Goal: Task Accomplishment & Management: Use online tool/utility

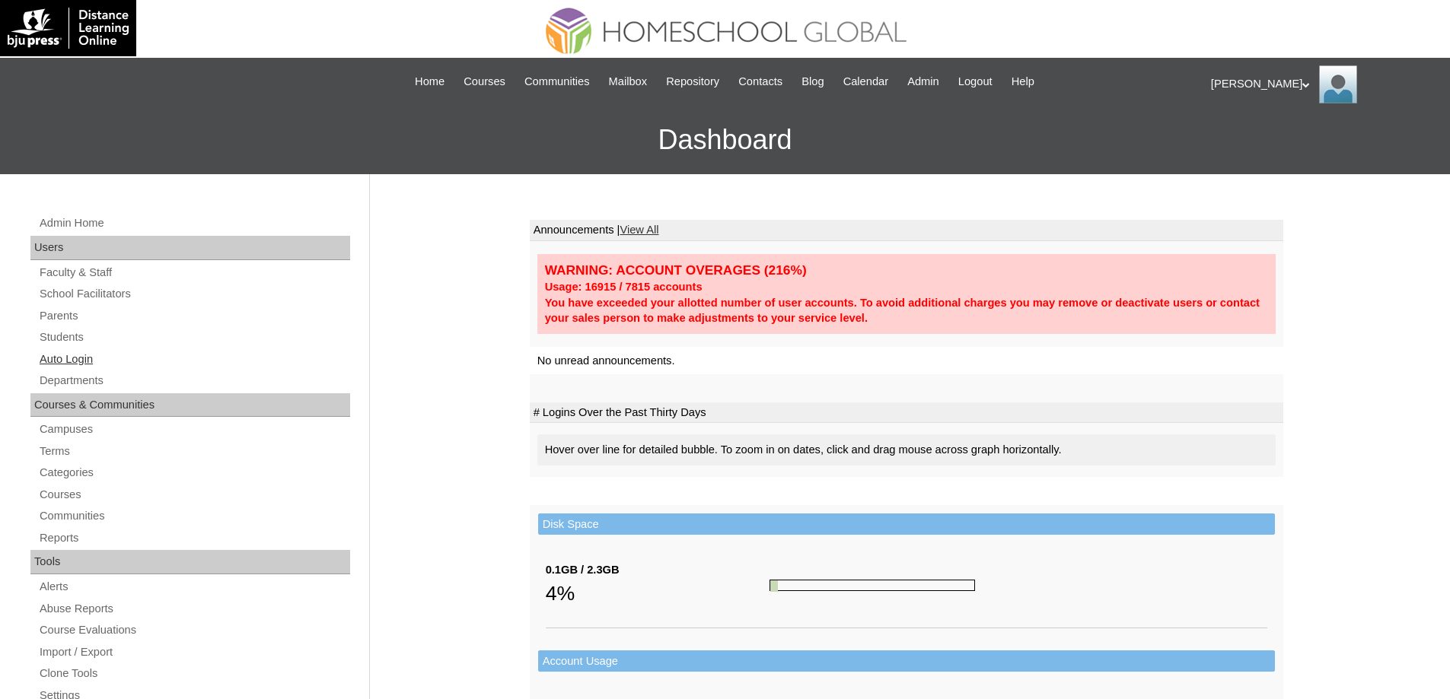
click at [133, 368] on link "Auto Login" at bounding box center [194, 359] width 312 height 19
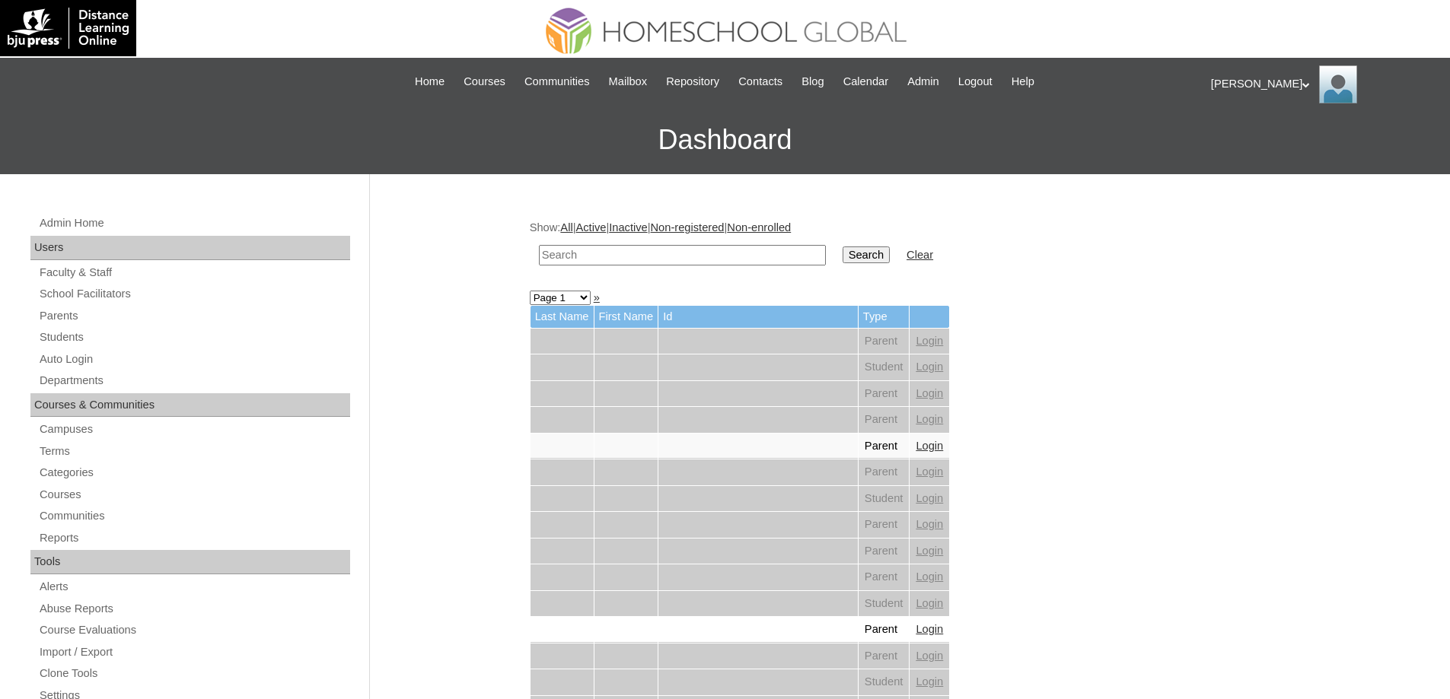
click at [688, 249] on input "text" at bounding box center [682, 255] width 287 height 21
paste input "Zachary Eth"
type input "Zachary Eth"
click at [861, 254] on input "Search" at bounding box center [866, 255] width 47 height 17
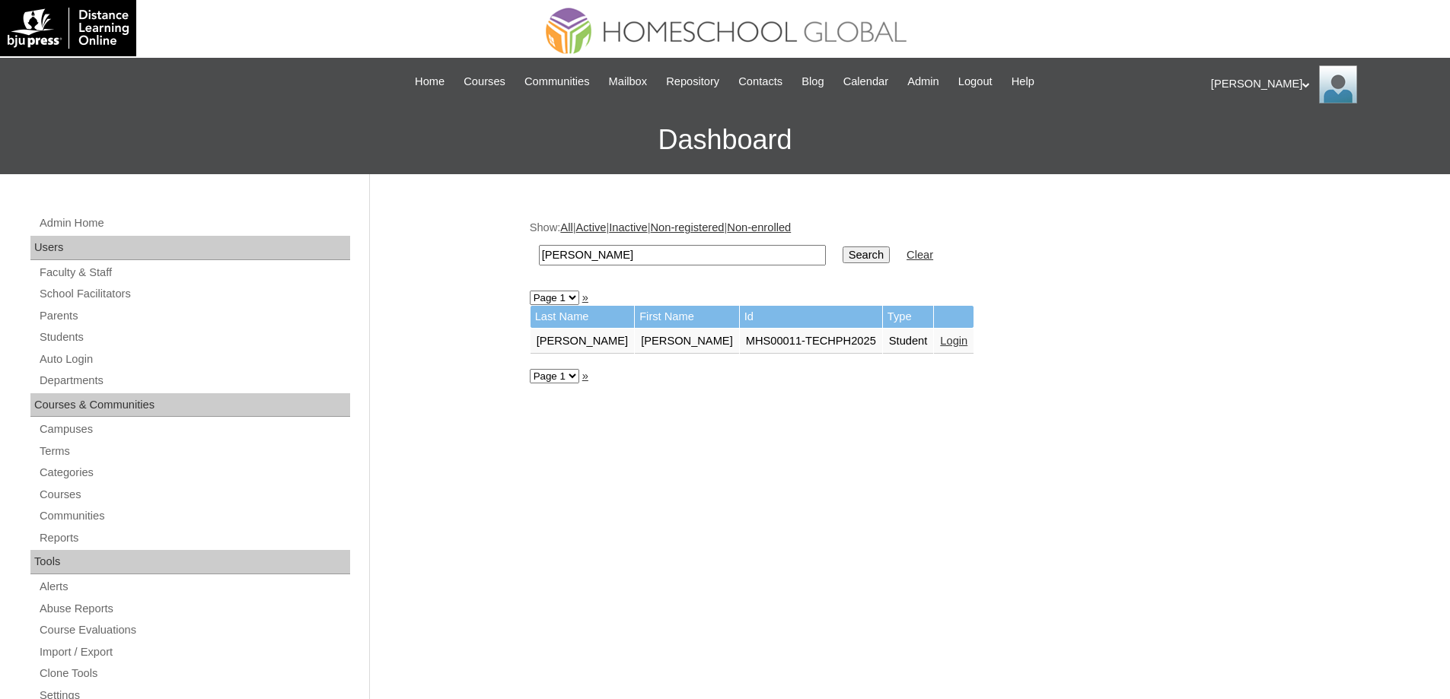
click at [940, 343] on link "Login" at bounding box center [953, 341] width 27 height 12
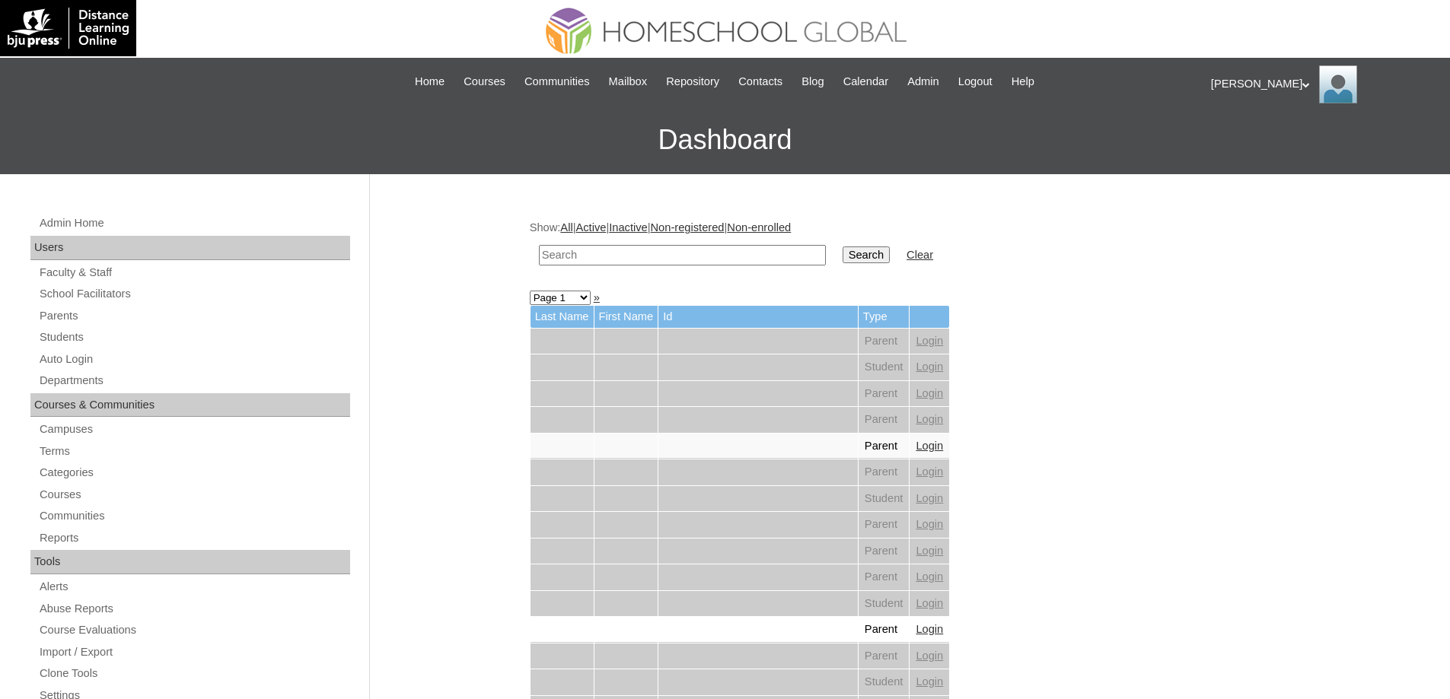
click at [638, 257] on input "text" at bounding box center [682, 255] width 287 height 21
paste input "Lexine Av"
type input "Lexine Av"
click at [862, 247] on input "Search" at bounding box center [866, 255] width 47 height 17
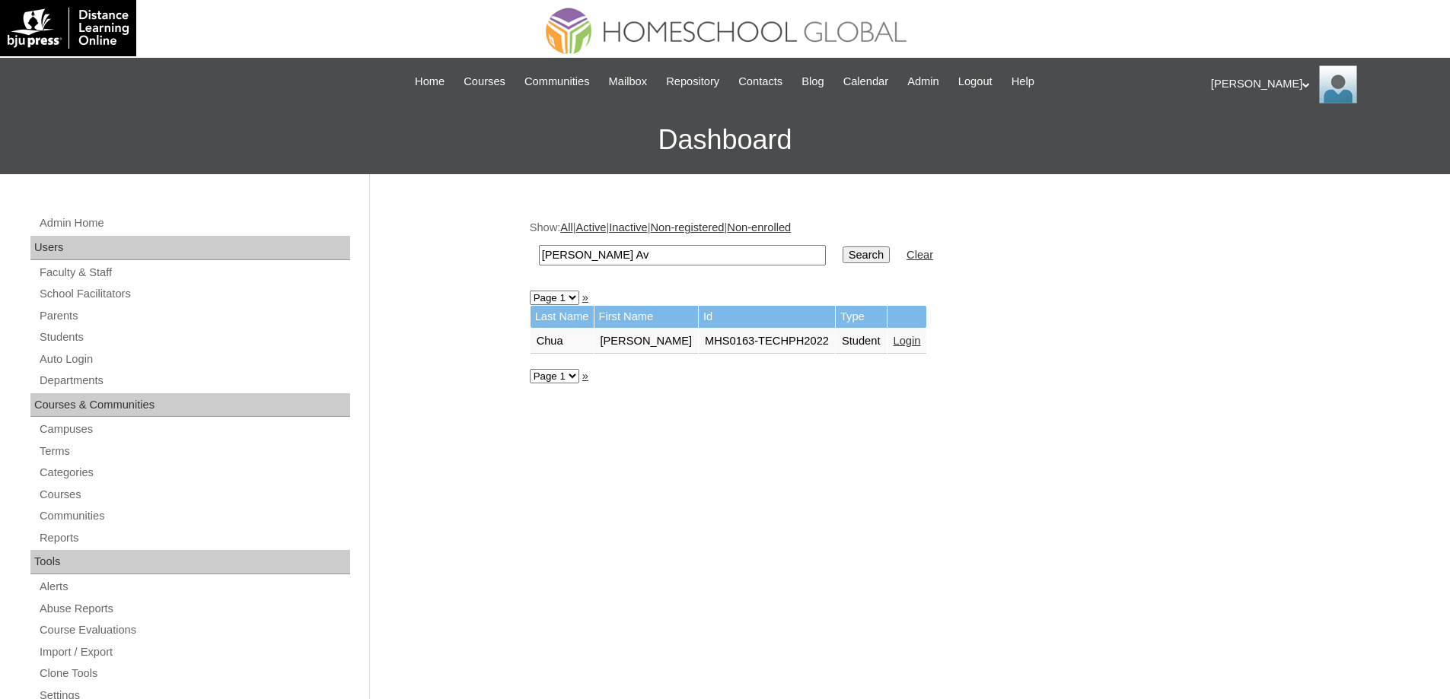
click at [902, 342] on link "Login" at bounding box center [906, 341] width 27 height 12
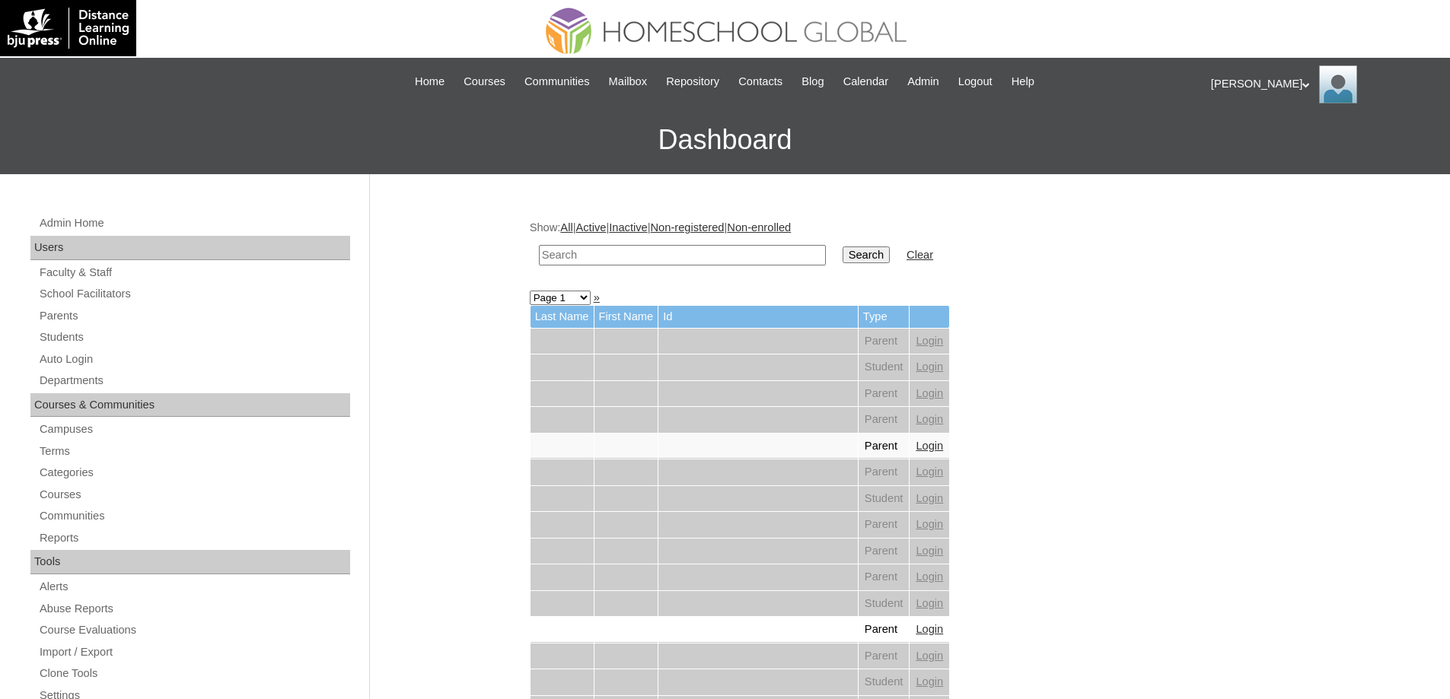
click at [643, 251] on input "text" at bounding box center [682, 255] width 287 height 21
paste input "[PERSON_NAME]"
type input "[PERSON_NAME]"
click at [849, 253] on td "Search" at bounding box center [866, 255] width 62 height 36
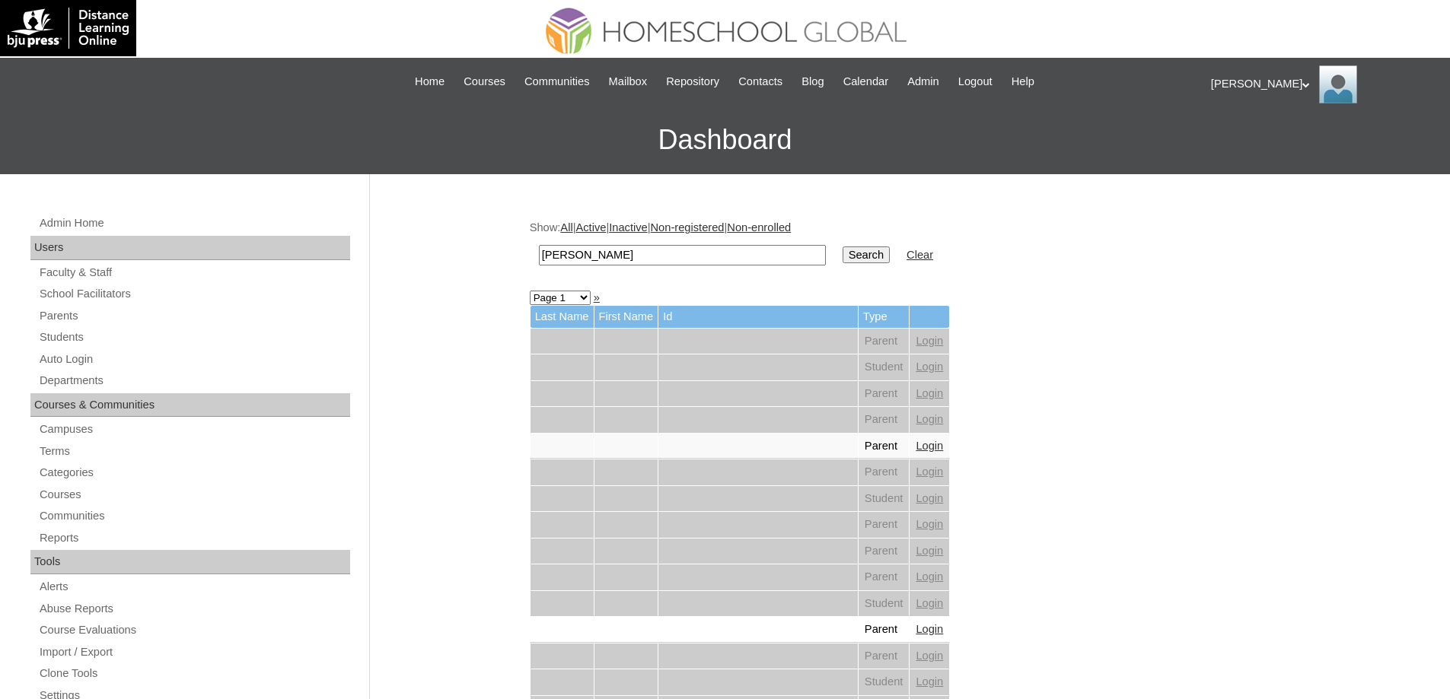
click at [865, 255] on input "Search" at bounding box center [866, 255] width 47 height 17
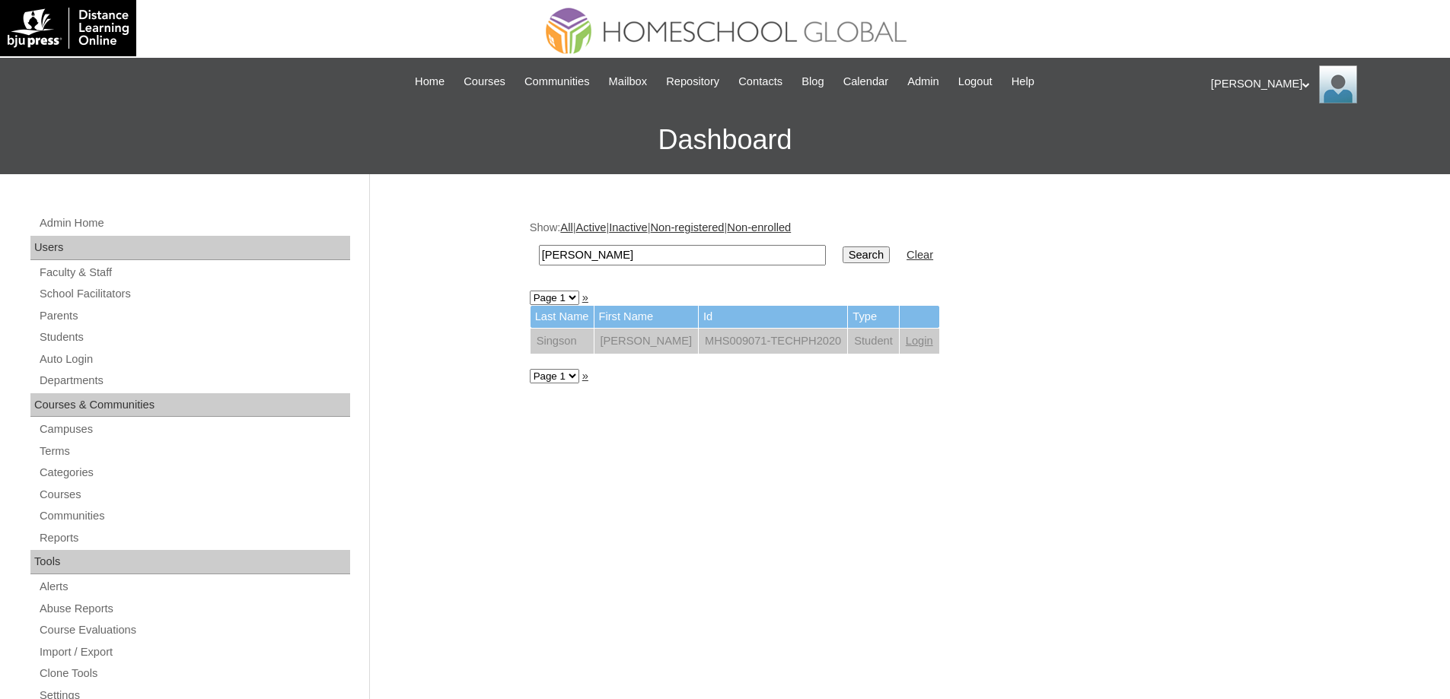
drag, startPoint x: 620, startPoint y: 258, endPoint x: 597, endPoint y: 259, distance: 23.6
click at [585, 259] on input "[PERSON_NAME]" at bounding box center [682, 255] width 287 height 21
type input "Victoria"
click at [890, 262] on input "Search" at bounding box center [866, 255] width 47 height 17
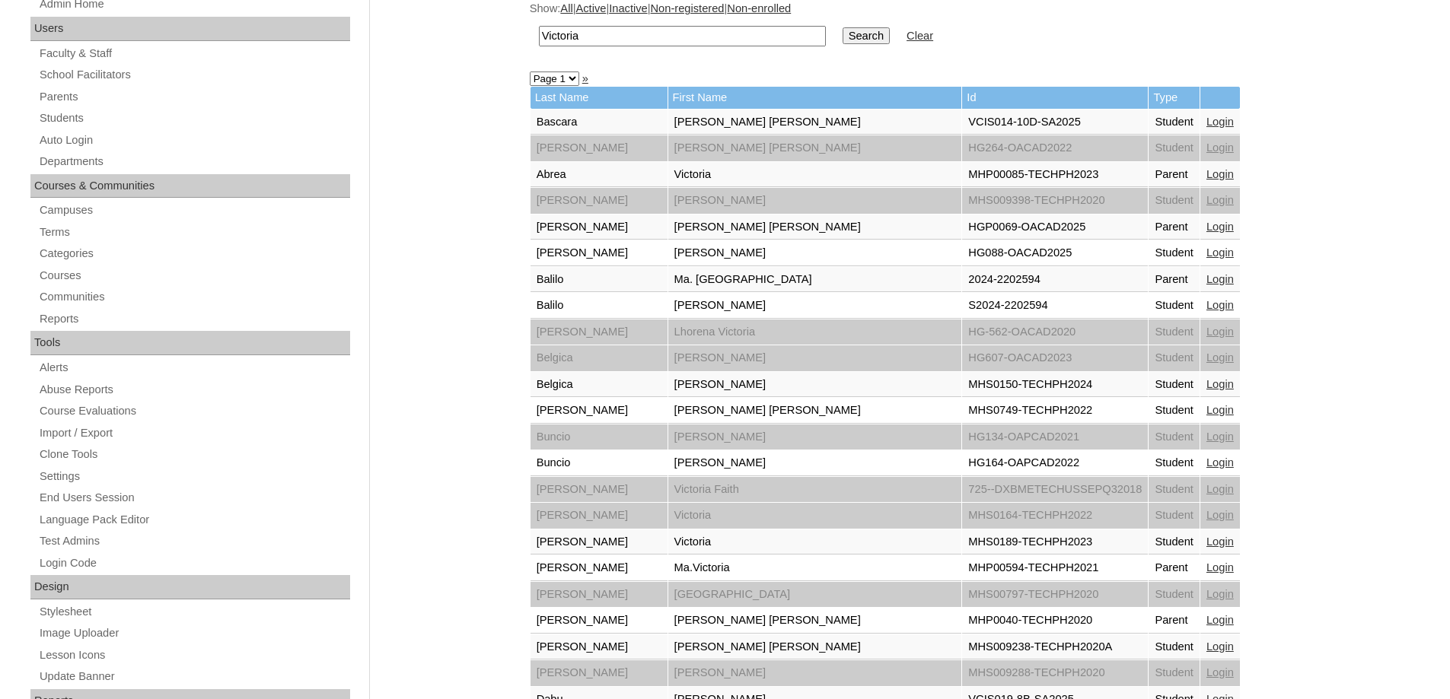
scroll to position [228, 0]
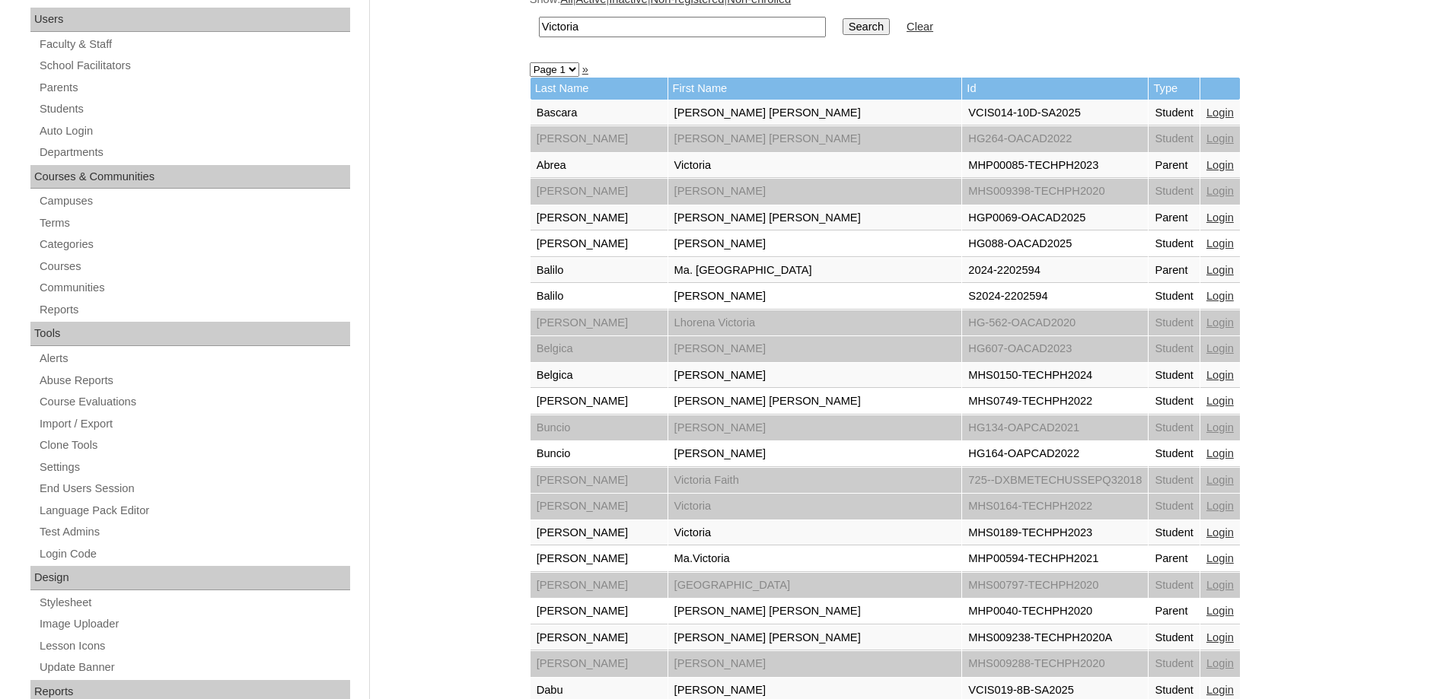
click at [1206, 534] on link "Login" at bounding box center [1219, 533] width 27 height 12
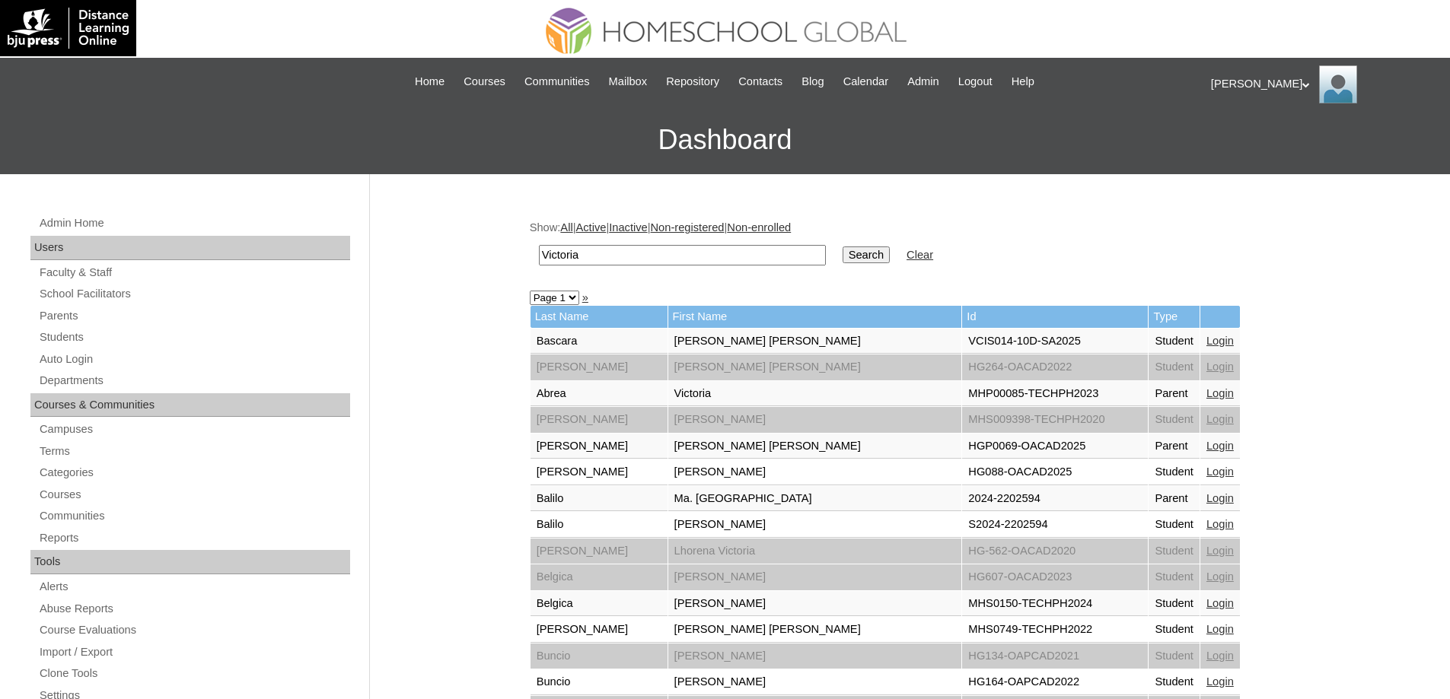
scroll to position [226, 0]
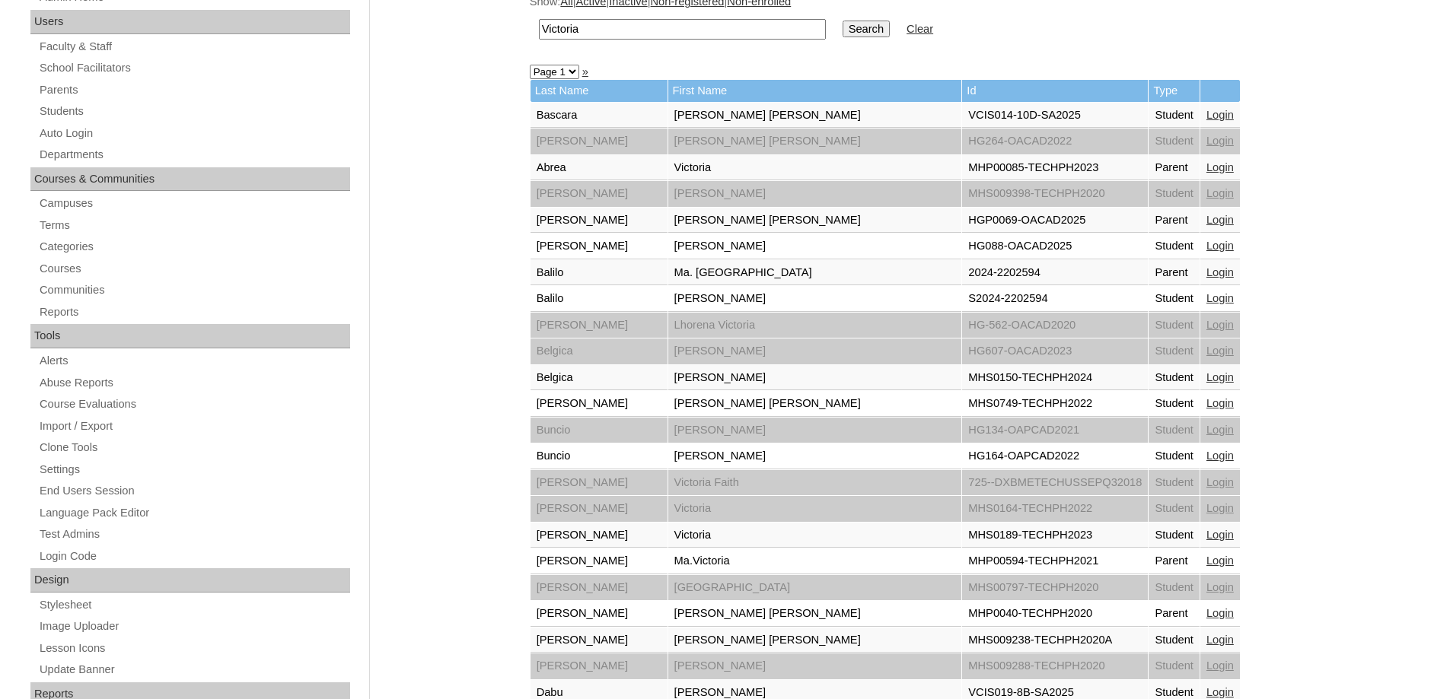
click at [1206, 540] on link "Login" at bounding box center [1219, 535] width 27 height 12
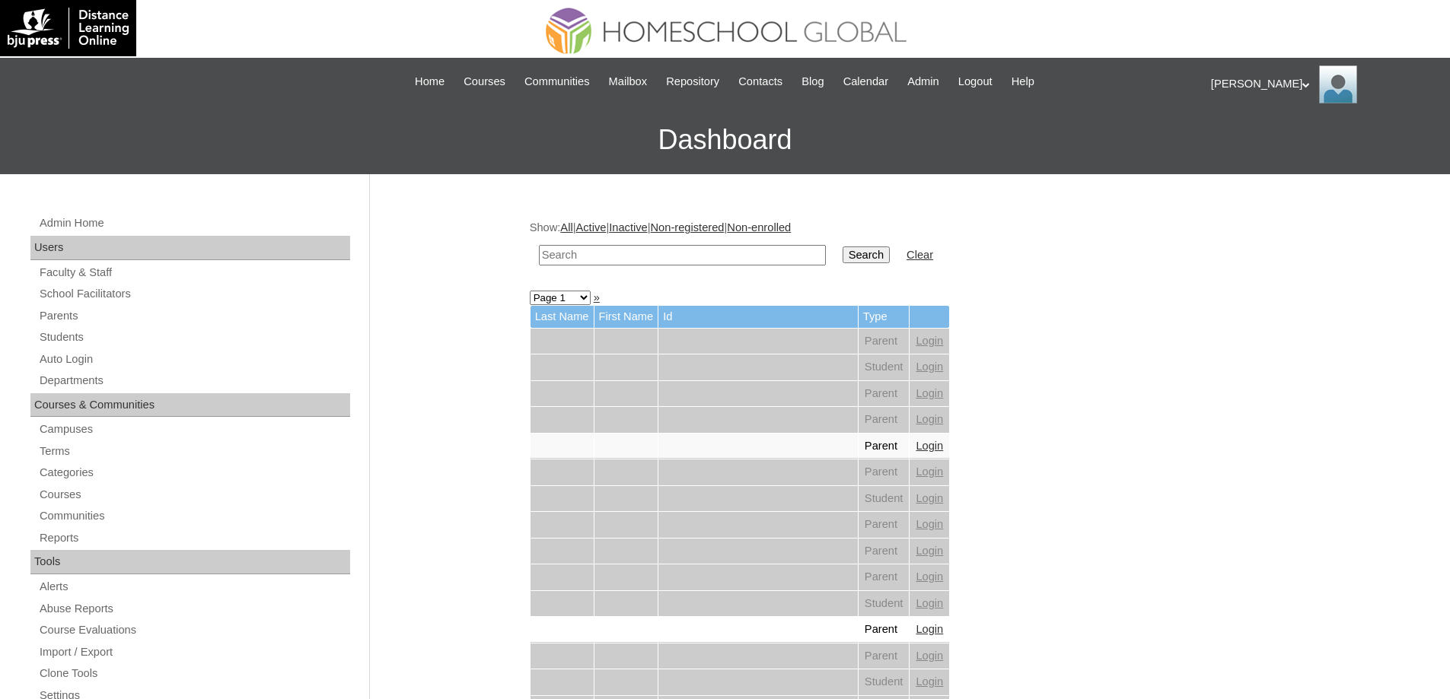
click at [645, 268] on td at bounding box center [682, 255] width 302 height 36
click at [648, 256] on input "text" at bounding box center [682, 255] width 287 height 21
paste input "Ezio Aver"
type input "Ezio Aver"
click at [859, 247] on input "Search" at bounding box center [866, 255] width 47 height 17
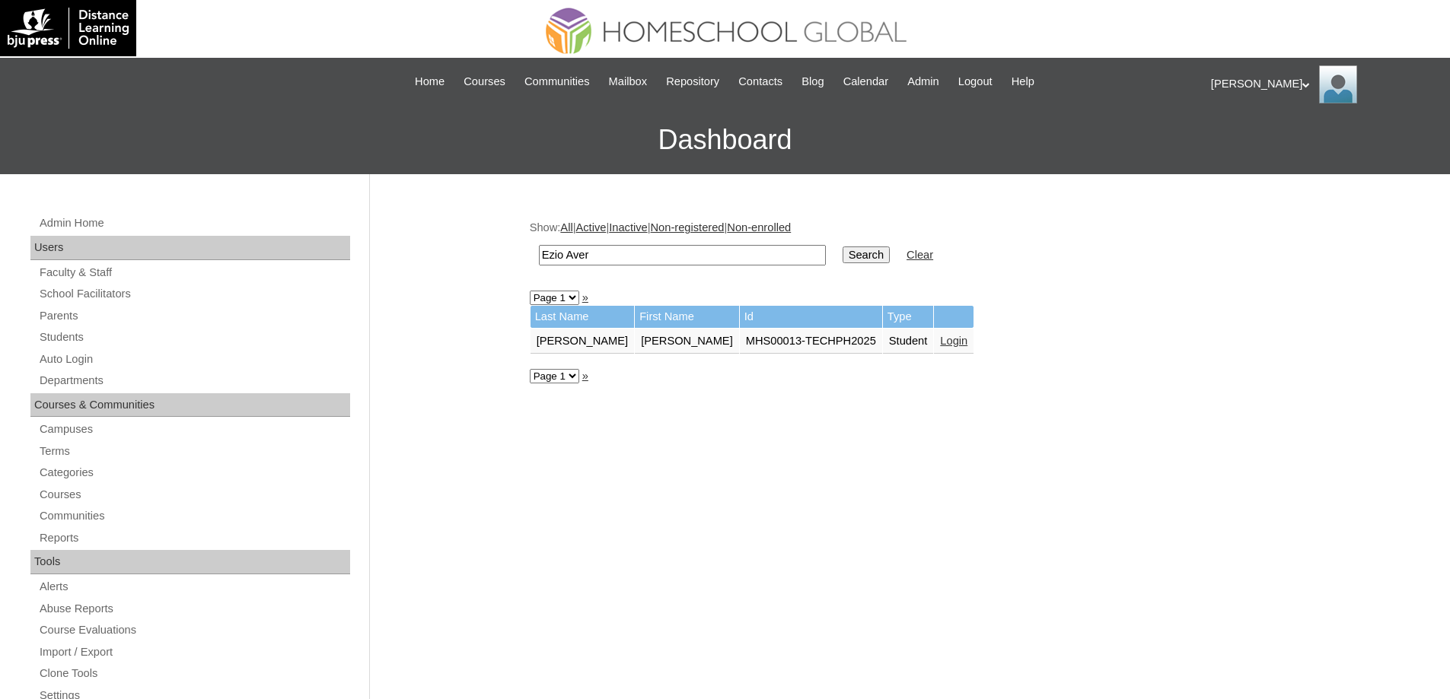
click at [940, 338] on link "Login" at bounding box center [953, 341] width 27 height 12
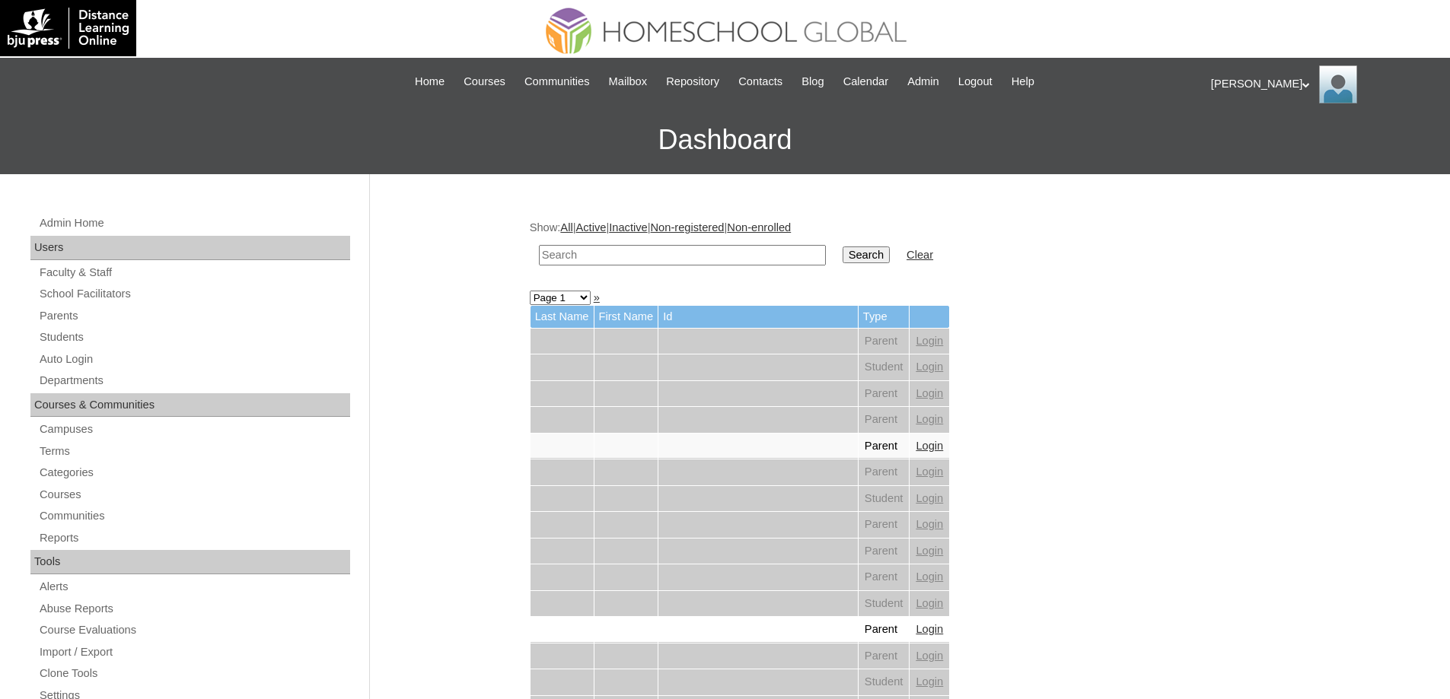
click at [739, 250] on input "text" at bounding box center [682, 255] width 287 height 21
type input "David Danie"
click at [871, 253] on input "Search" at bounding box center [866, 255] width 47 height 17
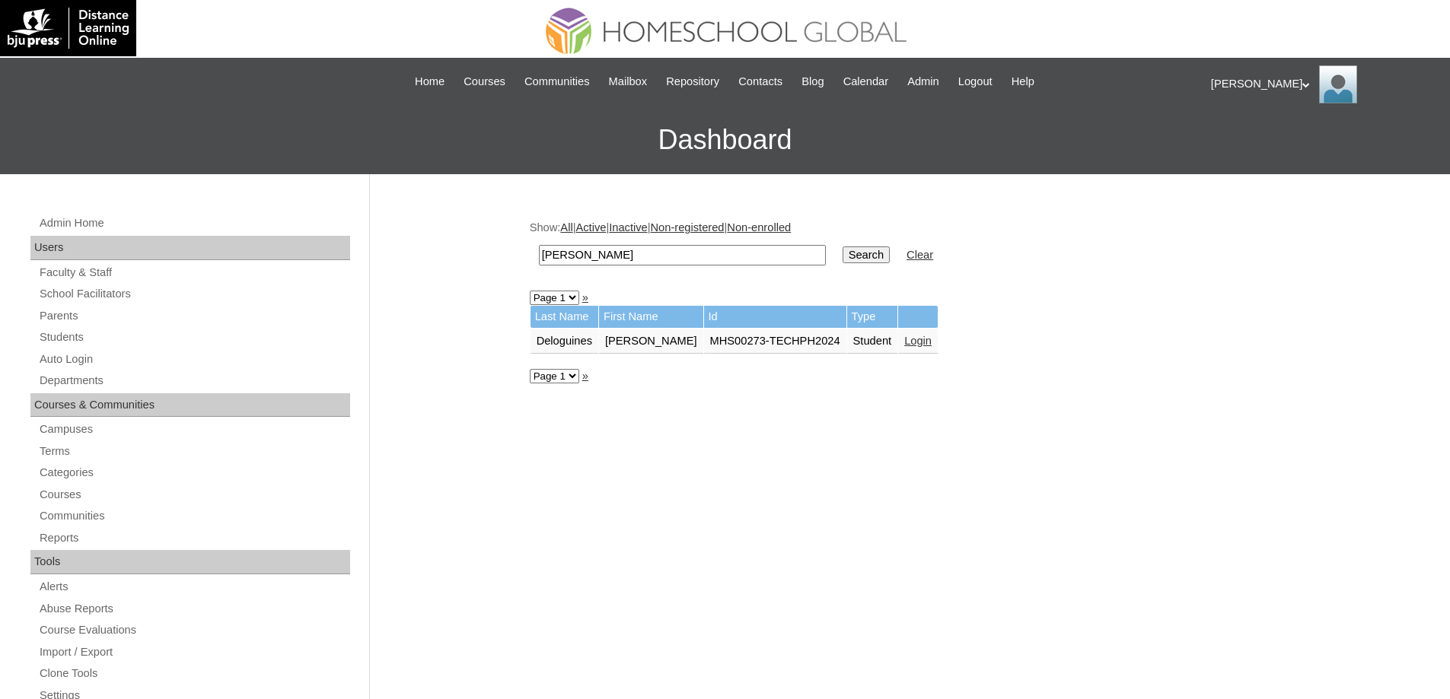
click at [915, 337] on link "Login" at bounding box center [917, 341] width 27 height 12
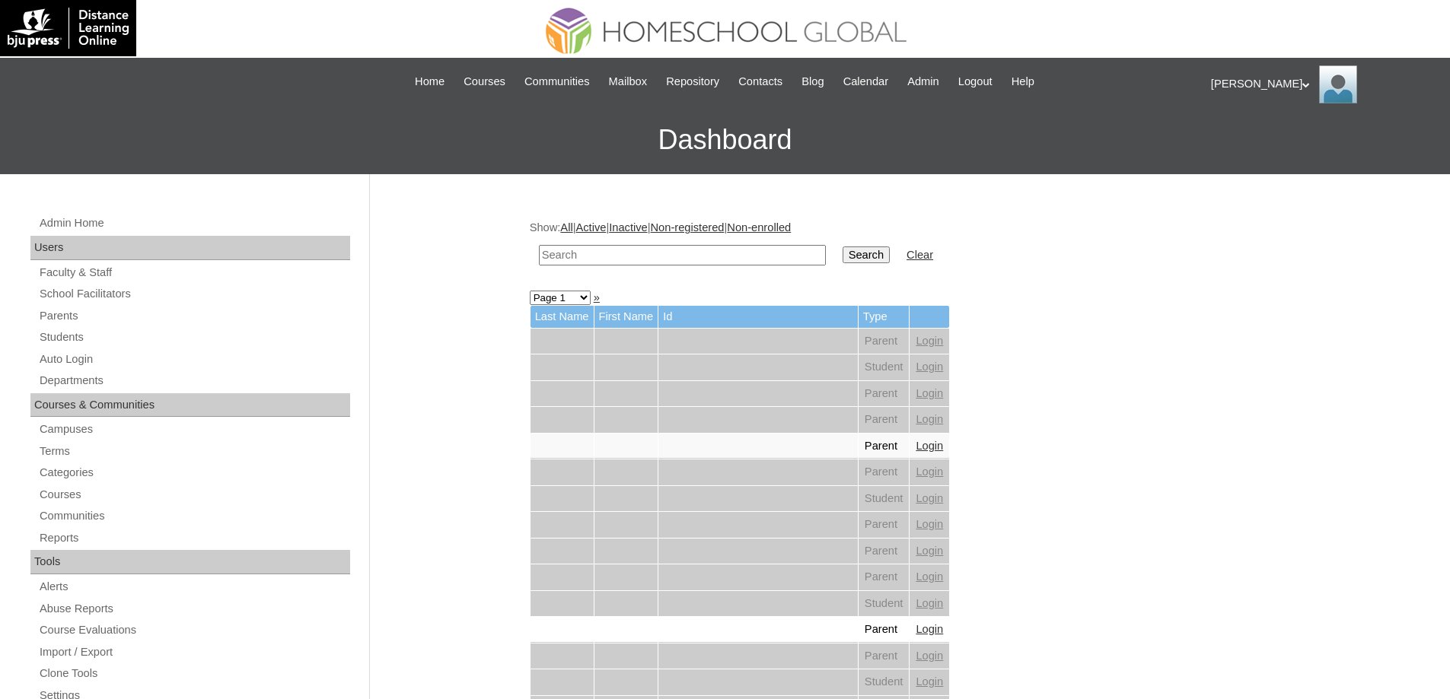
click at [655, 259] on input "text" at bounding box center [682, 255] width 287 height 21
paste input "Reese Stefa"
type input "Reese Stefa"
click at [867, 251] on input "Search" at bounding box center [866, 255] width 47 height 17
drag, startPoint x: 0, startPoint y: 0, endPoint x: 760, endPoint y: 260, distance: 803.6
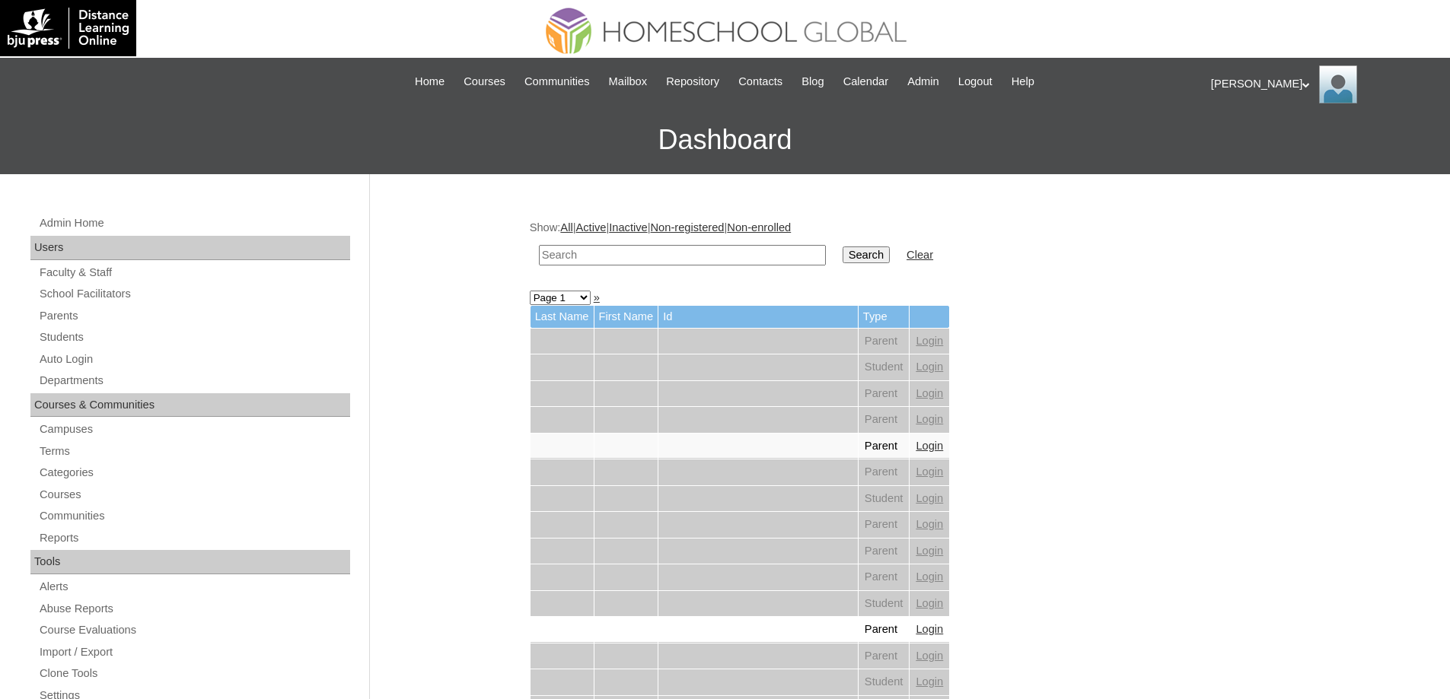
click at [746, 259] on input "text" at bounding box center [682, 255] width 287 height 21
paste input "[PERSON_NAME]"
type input "Alexis Jord"
click at [890, 260] on input "Search" at bounding box center [866, 255] width 47 height 17
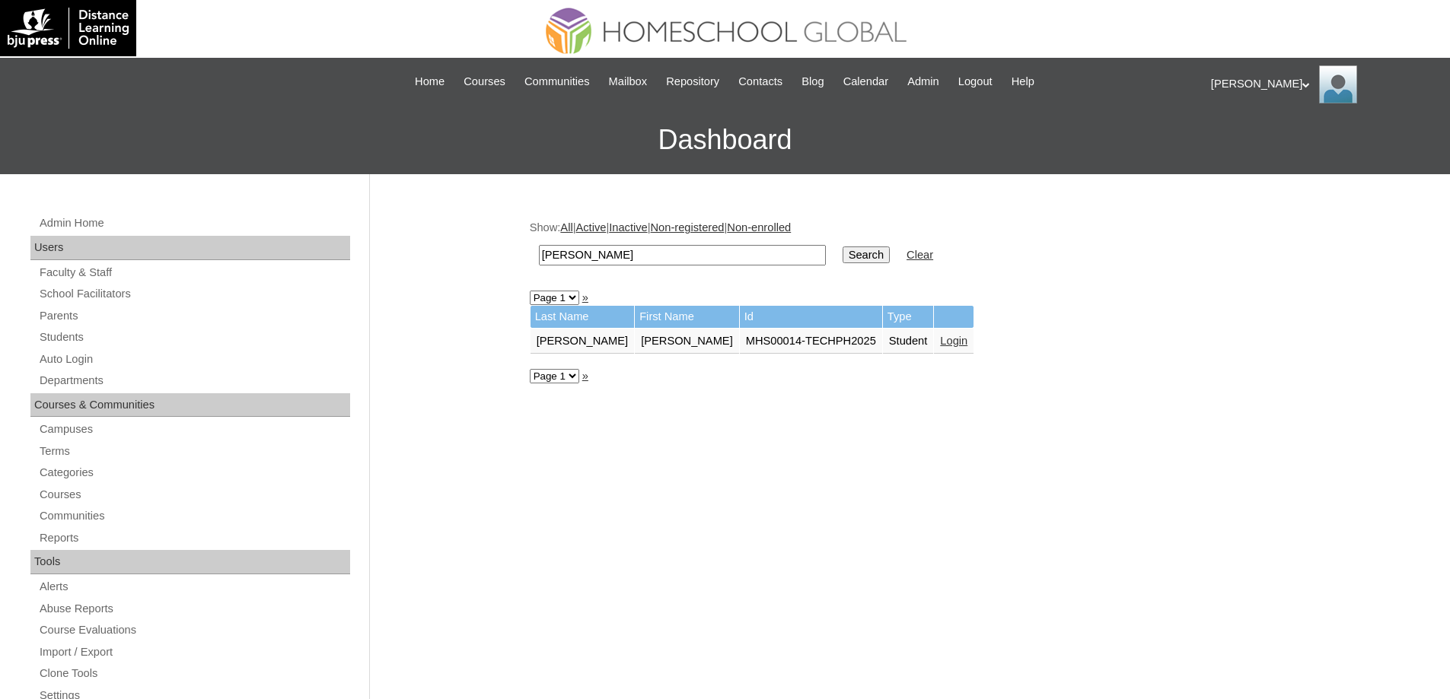
click at [935, 341] on td "Login" at bounding box center [954, 342] width 40 height 26
click at [940, 342] on link "Login" at bounding box center [953, 341] width 27 height 12
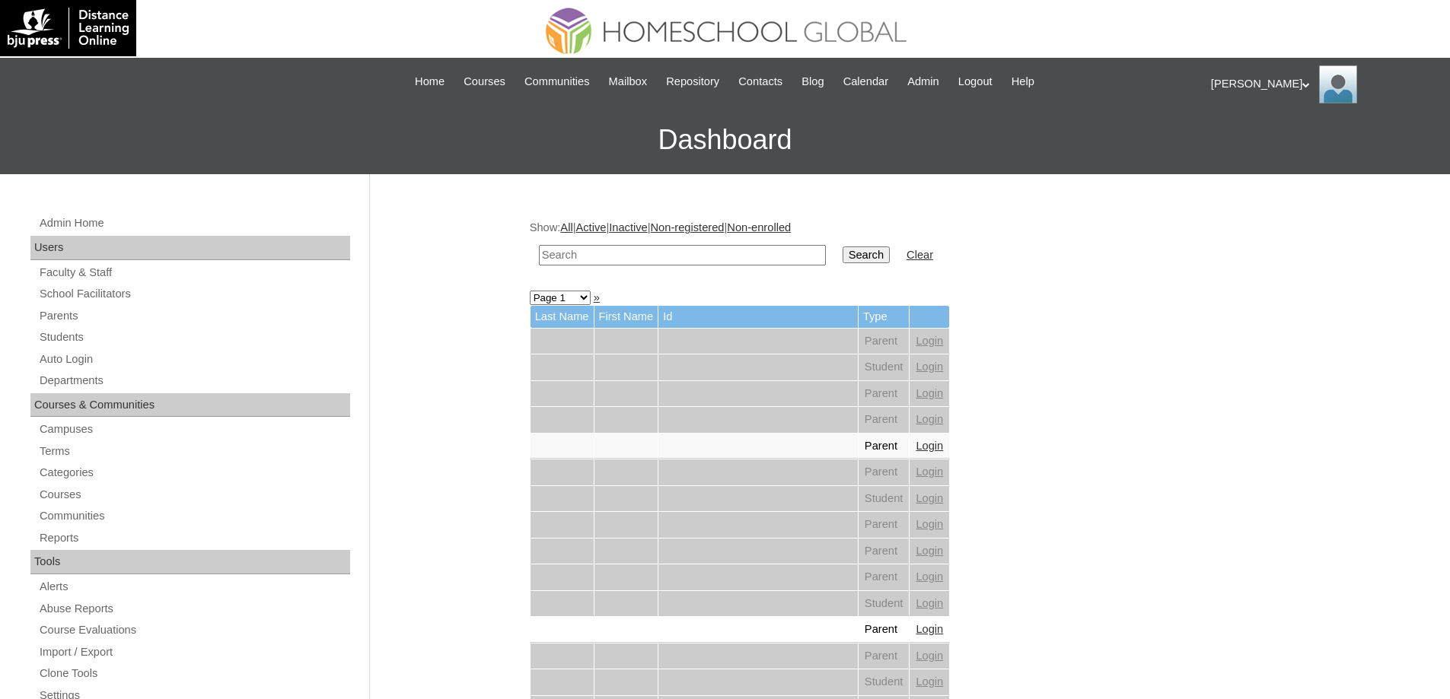
click at [682, 259] on input "text" at bounding box center [682, 255] width 287 height 21
paste input "[PERSON_NAME]"
type input "[PERSON_NAME]"
click at [871, 258] on input "Search" at bounding box center [866, 255] width 47 height 17
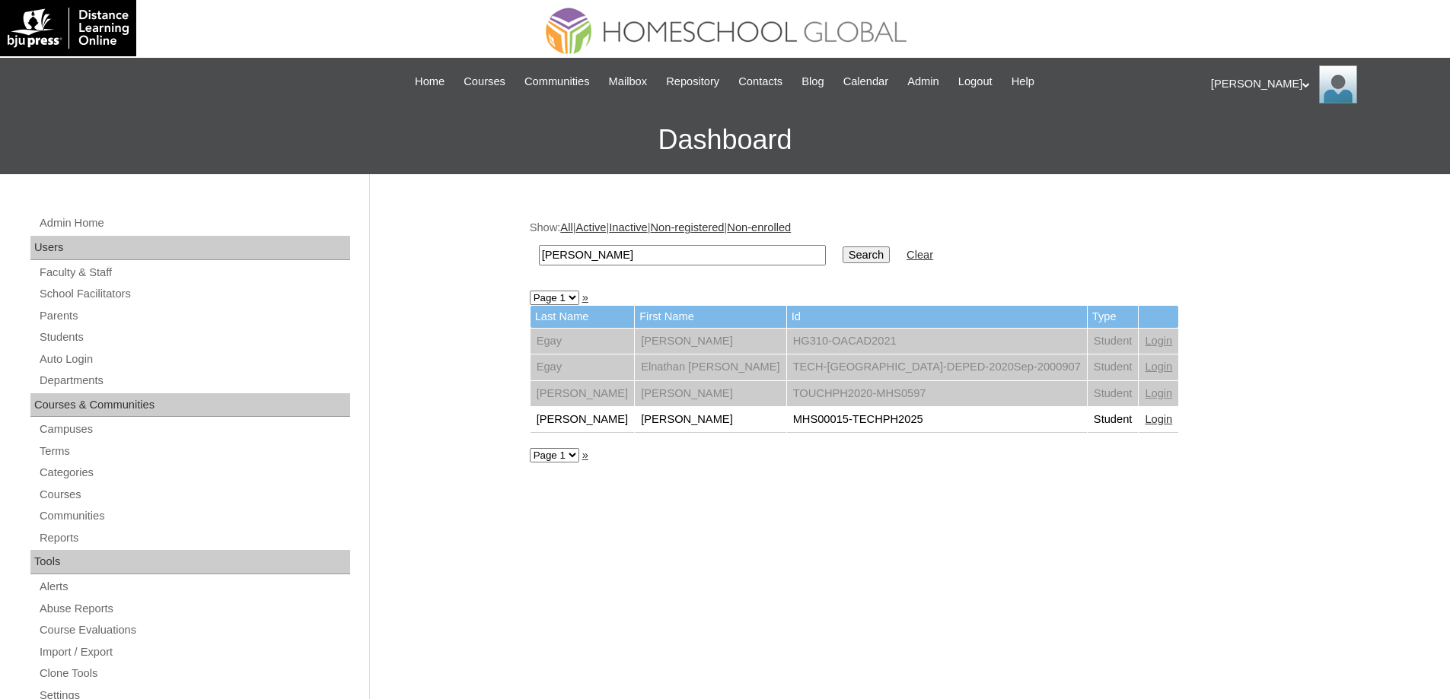
click at [1145, 416] on link "Login" at bounding box center [1158, 419] width 27 height 12
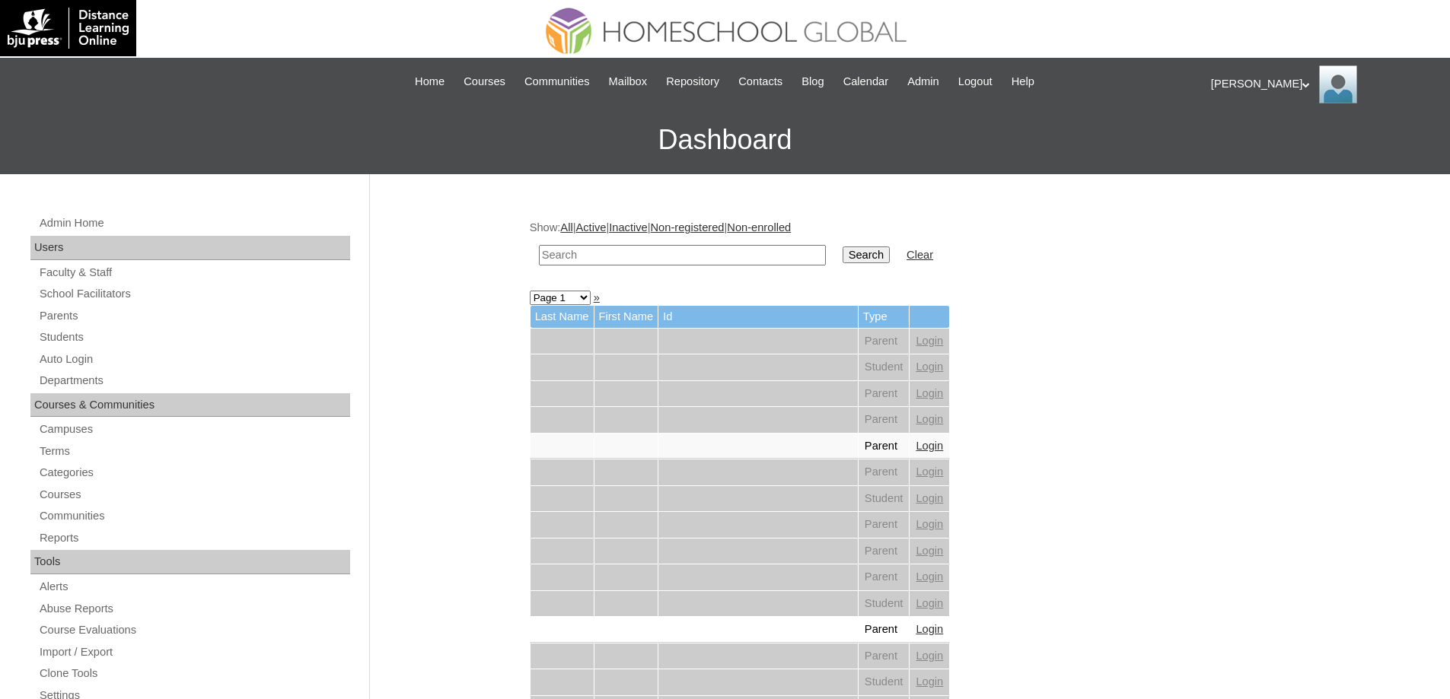
drag, startPoint x: 680, startPoint y: 250, endPoint x: 736, endPoint y: 254, distance: 56.4
click at [682, 250] on input "text" at bounding box center [682, 255] width 287 height 21
paste input "Richard Storm"
type input "Richard Storm"
click at [874, 257] on input "Search" at bounding box center [866, 255] width 47 height 17
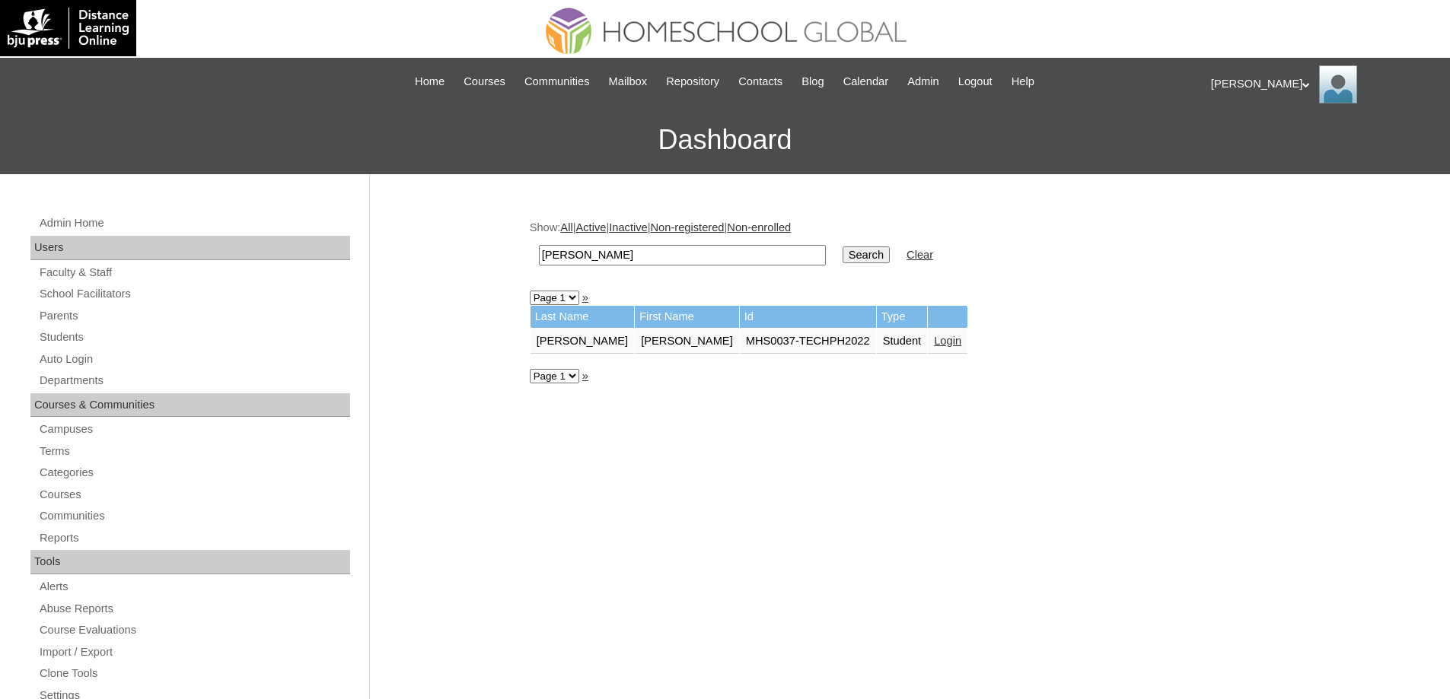
click at [934, 341] on link "Login" at bounding box center [947, 341] width 27 height 12
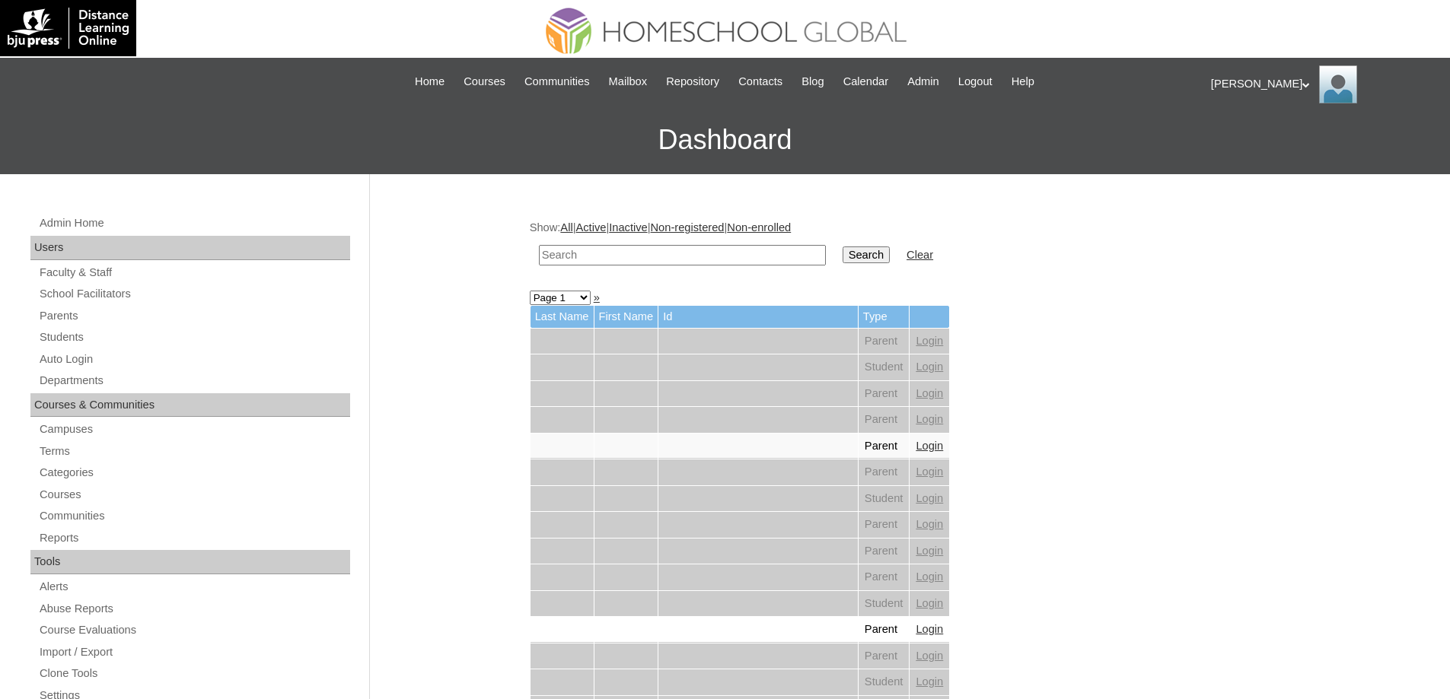
click at [778, 263] on input "text" at bounding box center [682, 255] width 287 height 21
paste input "[PERSON_NAME]"
type input "[PERSON_NAME]"
drag, startPoint x: 876, startPoint y: 261, endPoint x: 862, endPoint y: 250, distance: 17.4
click at [876, 261] on input "Search" at bounding box center [866, 255] width 47 height 17
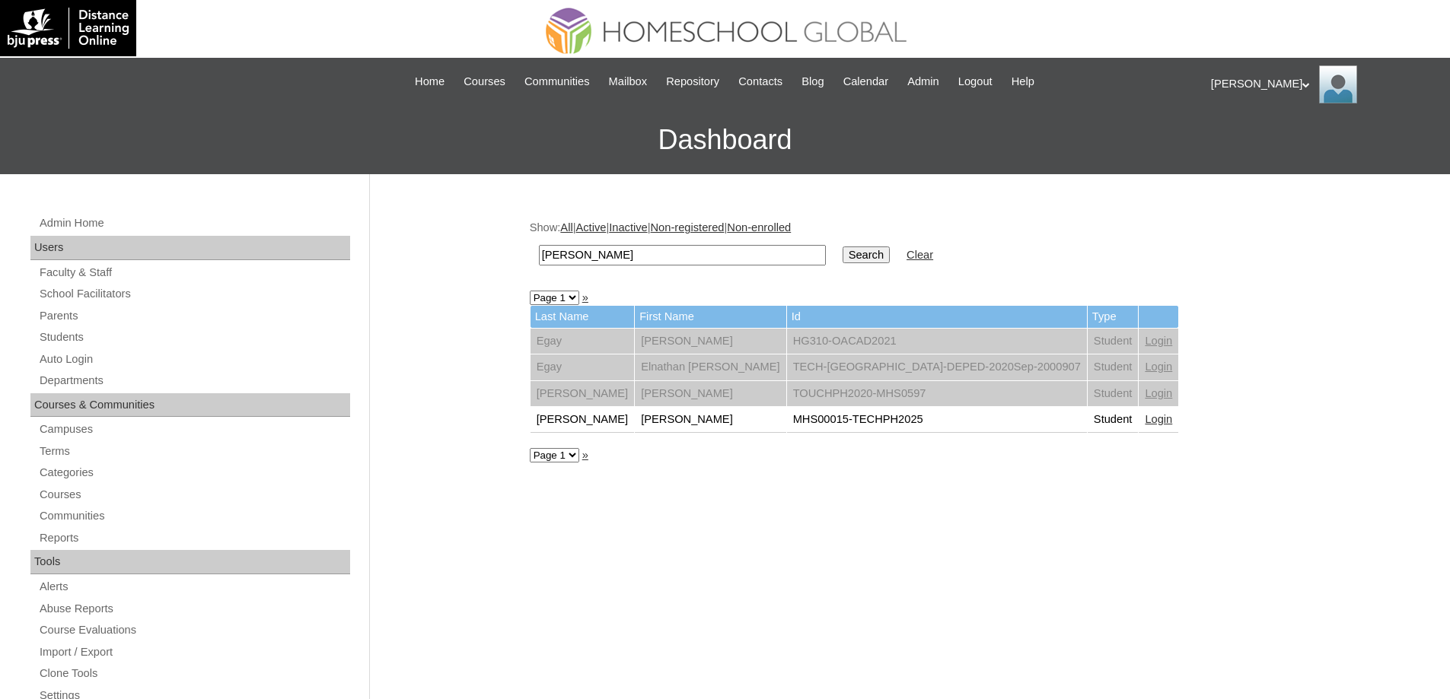
click at [1145, 425] on link "Login" at bounding box center [1158, 419] width 27 height 12
drag, startPoint x: 1005, startPoint y: 424, endPoint x: 998, endPoint y: 417, distance: 9.7
click at [1145, 422] on link "Login" at bounding box center [1158, 419] width 27 height 12
